Goal: Communication & Community: Answer question/provide support

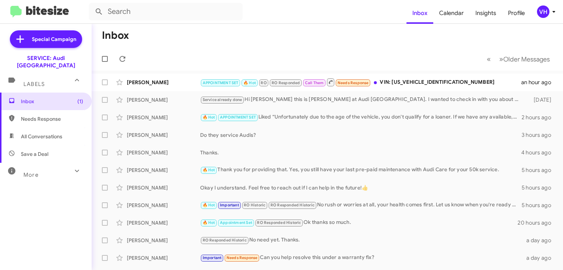
click at [437, 82] on div "APPOINTMENT SET 🔥 Hot RO RO Responded Call Them Needs Response VIN: [US_VEHICLE…" at bounding box center [360, 82] width 321 height 9
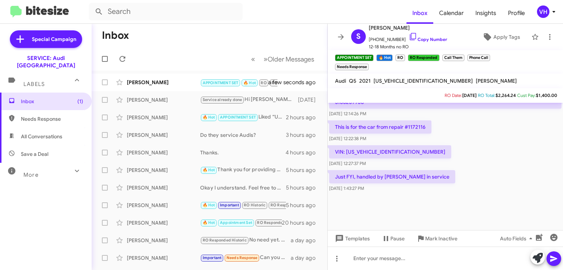
scroll to position [425, 0]
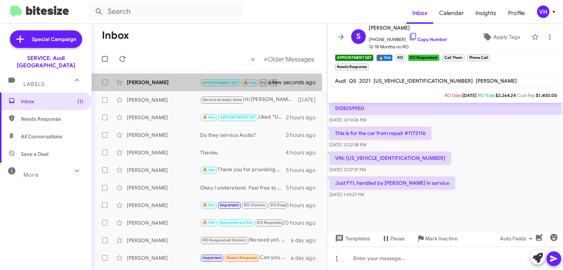
click at [174, 85] on div "[PERSON_NAME]" at bounding box center [163, 82] width 73 height 7
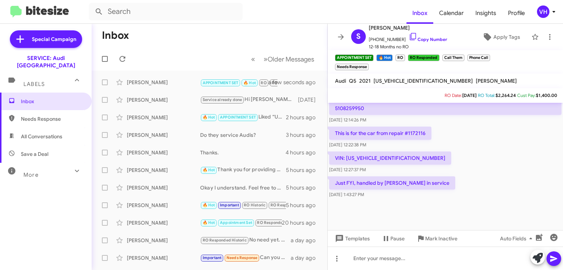
click at [461, 204] on div at bounding box center [445, 218] width 235 height 37
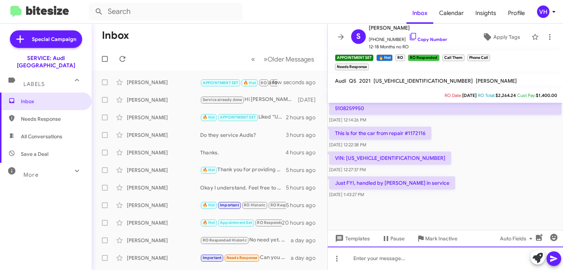
click at [438, 252] on div at bounding box center [445, 258] width 235 height 23
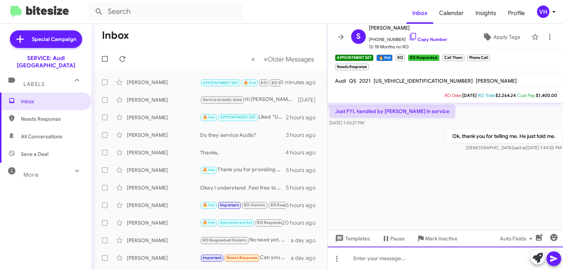
scroll to position [1465, 0]
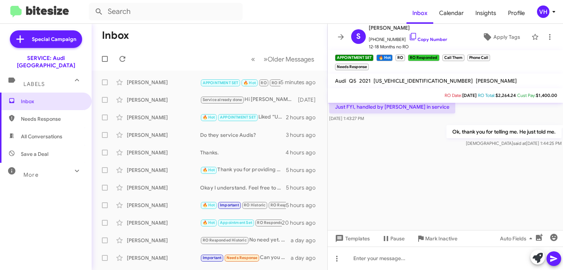
click at [485, 212] on div at bounding box center [445, 200] width 235 height 103
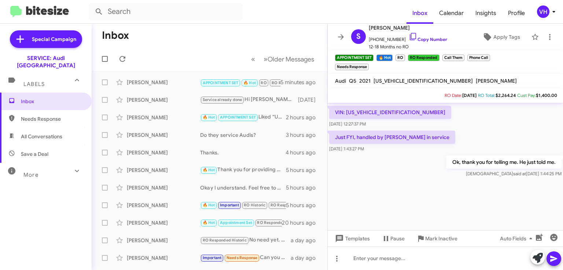
scroll to position [1489, 0]
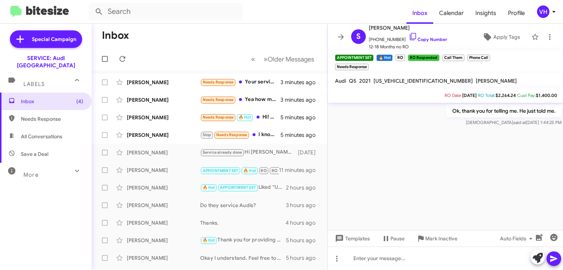
click at [148, 133] on div "Samuel Hayes" at bounding box center [163, 135] width 73 height 7
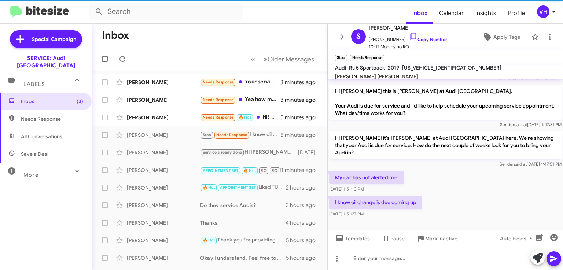
scroll to position [141, 0]
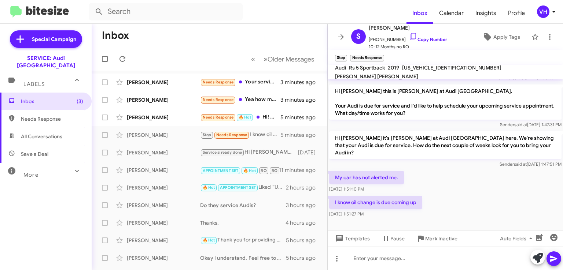
click at [167, 120] on div "Athena De Guzman" at bounding box center [163, 117] width 73 height 7
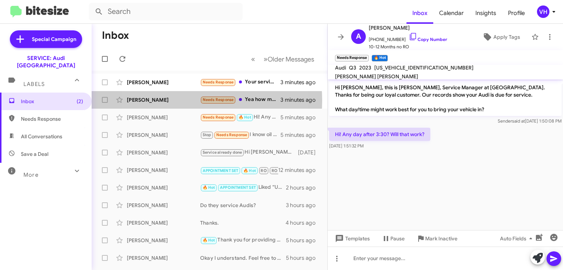
click at [175, 100] on div "Escarlett Moreno" at bounding box center [163, 99] width 73 height 7
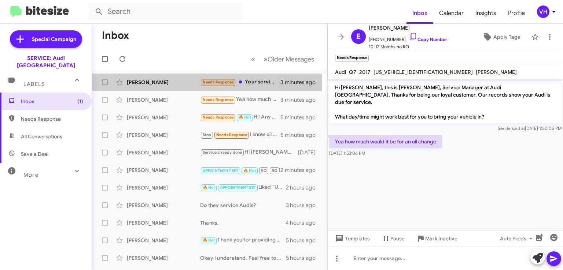
click at [160, 85] on div "Taisha Fulton" at bounding box center [163, 82] width 73 height 7
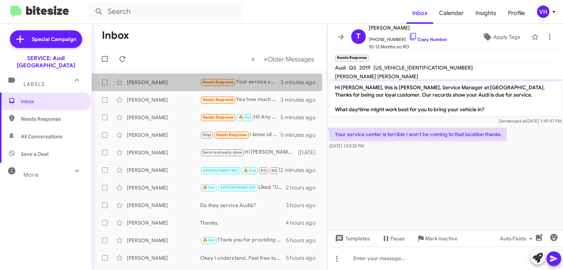
click at [148, 84] on div "Taisha Fulton" at bounding box center [163, 82] width 73 height 7
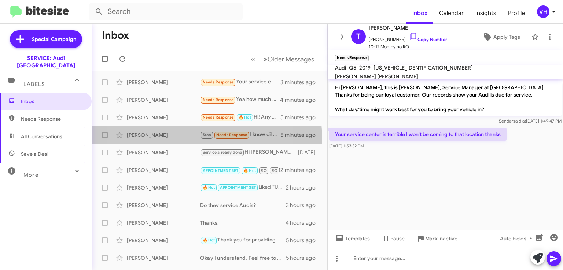
click at [168, 140] on div "Samuel Hayes Stop Needs Response I know oil change is due coming up 5 minutes a…" at bounding box center [209, 135] width 224 height 15
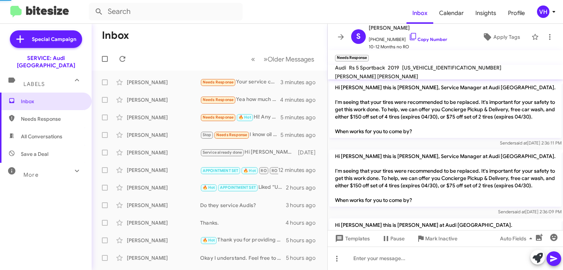
scroll to position [141, 0]
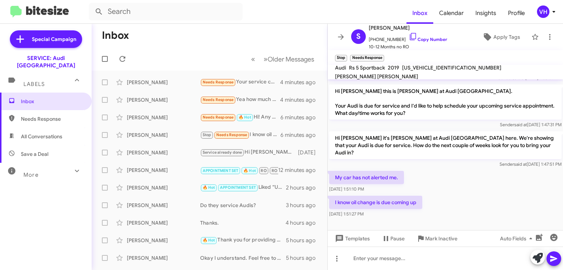
click at [514, 189] on div "My car has not alerted me. Aug 13, 2025, 1:51:10 PM" at bounding box center [445, 182] width 235 height 25
